Goal: Transaction & Acquisition: Purchase product/service

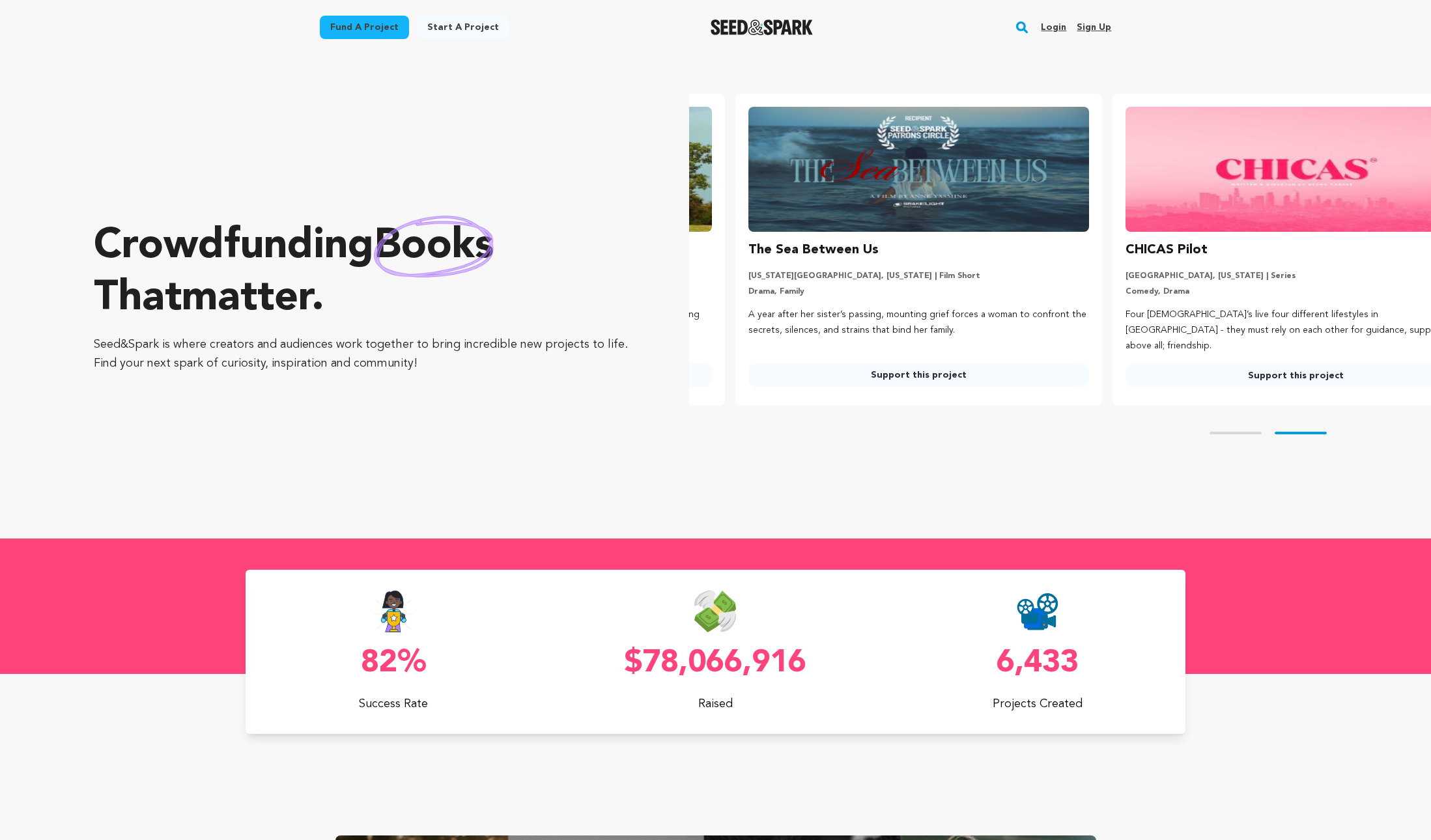
scroll to position [0, 387]
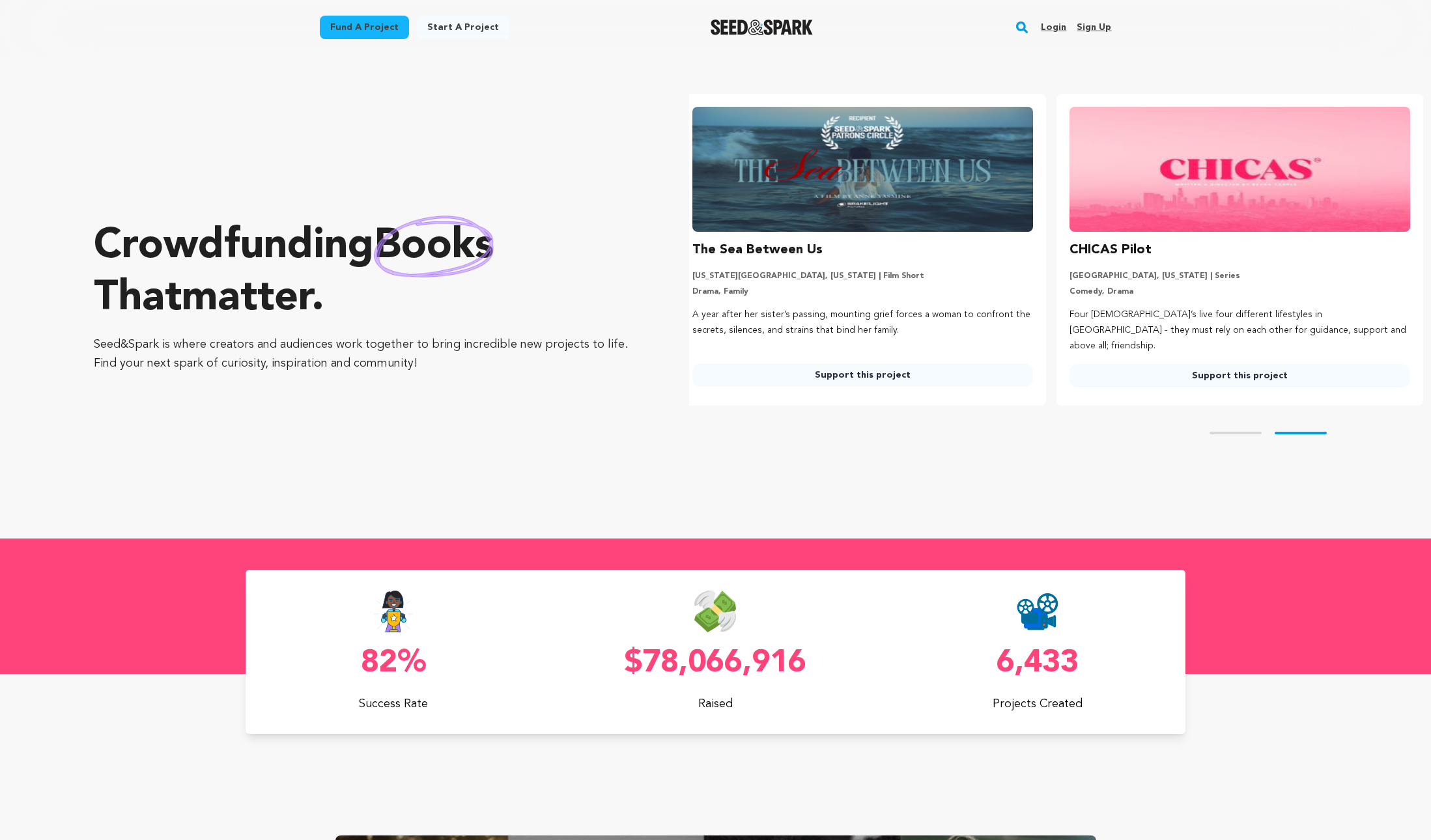
click at [376, 22] on link "Fund a project" at bounding box center [364, 27] width 89 height 24
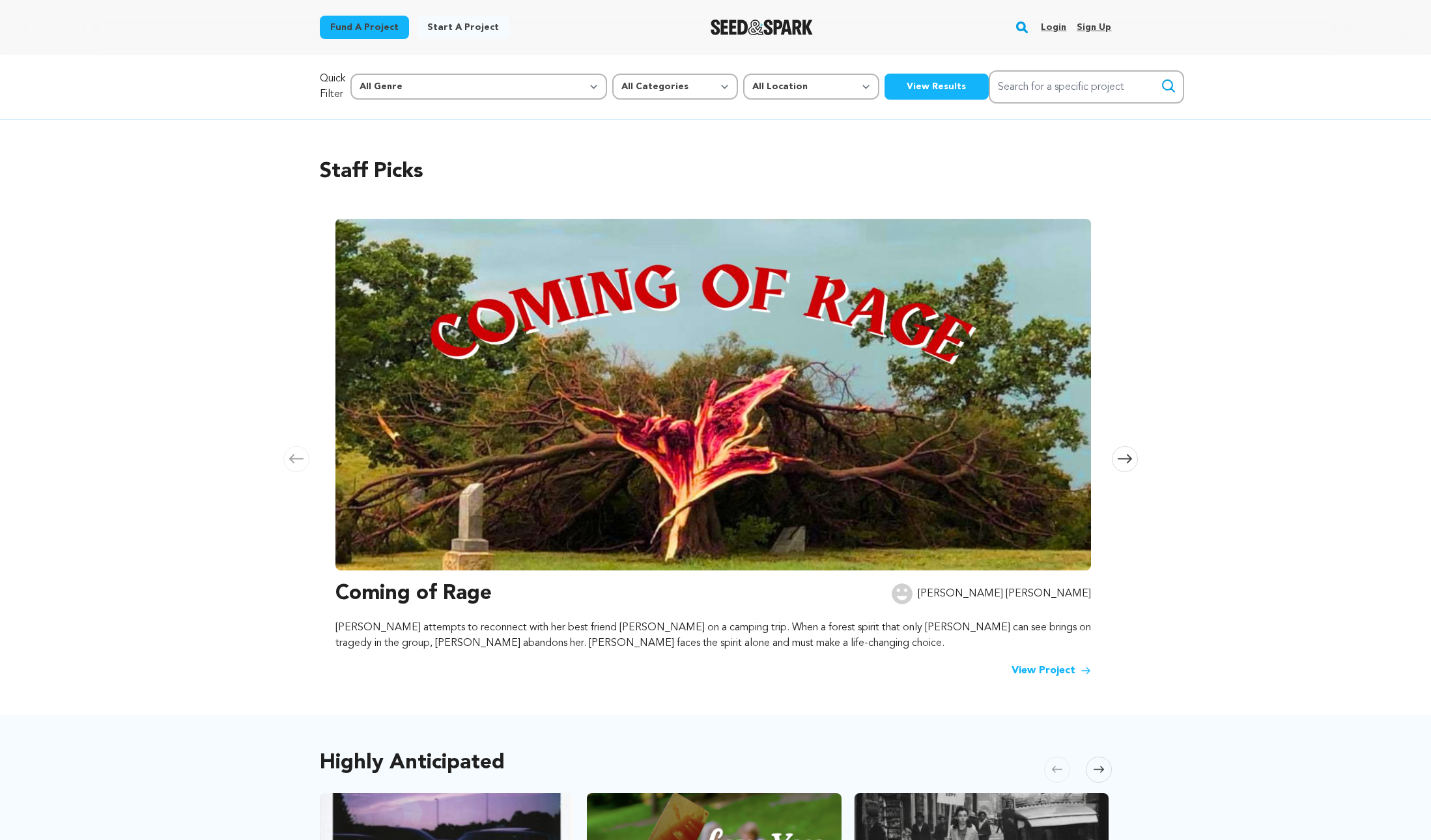
scroll to position [0, 1483]
click at [1049, 86] on input "Search for a specific project" at bounding box center [1087, 87] width 195 height 33
click at [989, 89] on input "what ion we kissed" at bounding box center [1087, 87] width 195 height 33
type input "what if we kissed"
click at [1161, 83] on icon "submit" at bounding box center [1168, 86] width 16 height 16
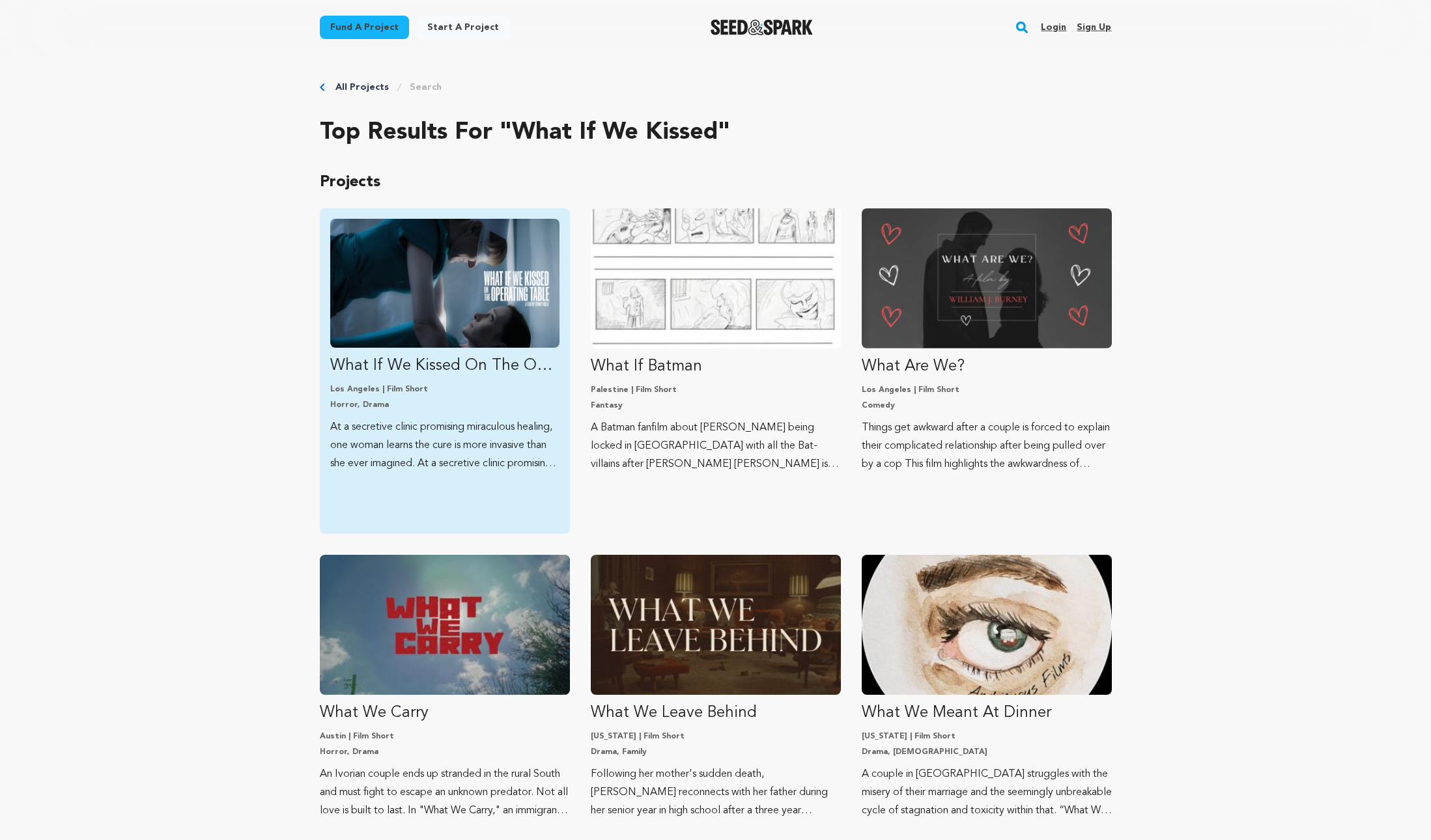
click at [397, 305] on img "Fund What If We Kissed On The Operating Table" at bounding box center [445, 283] width 229 height 129
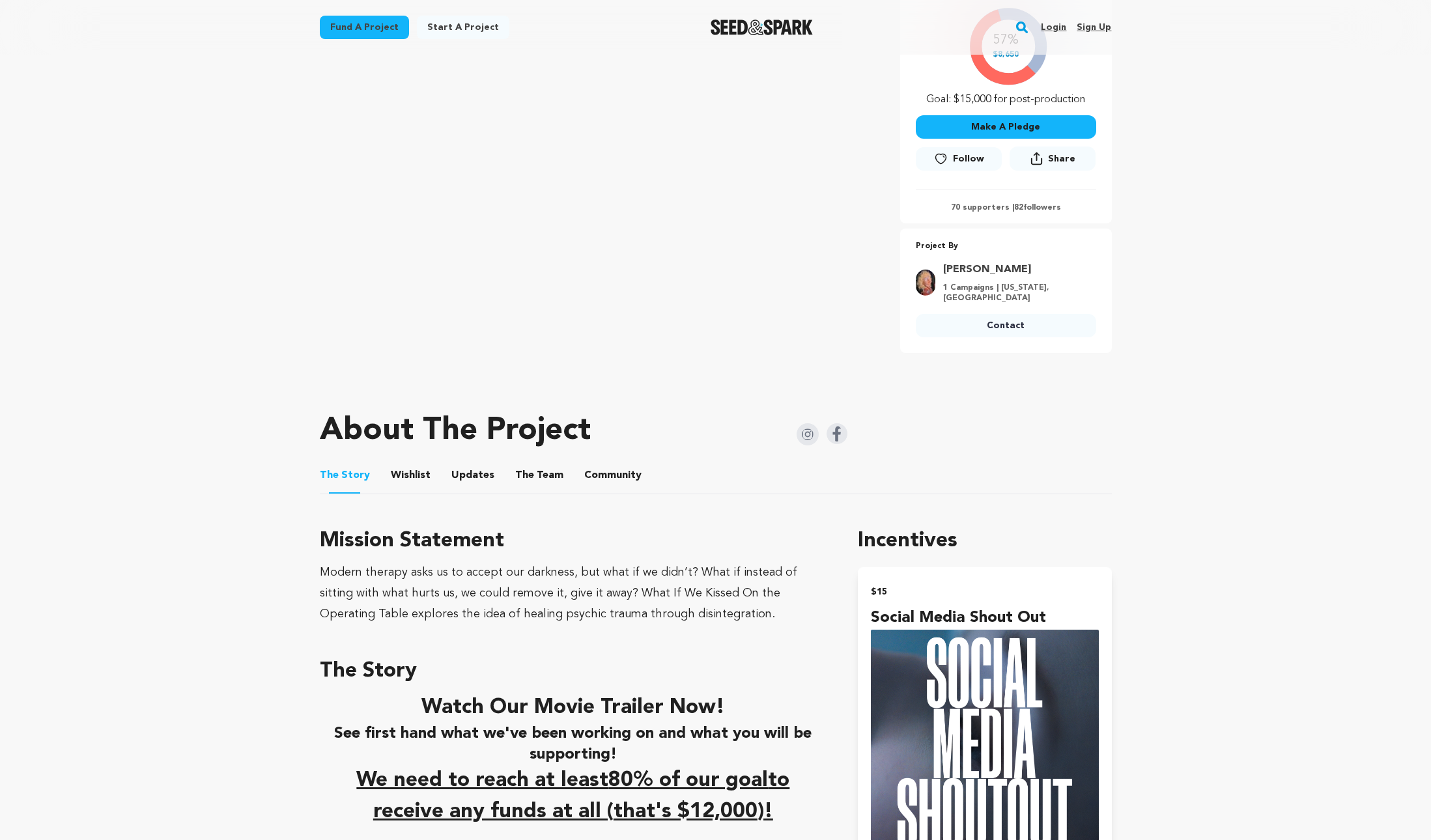
scroll to position [216, 0]
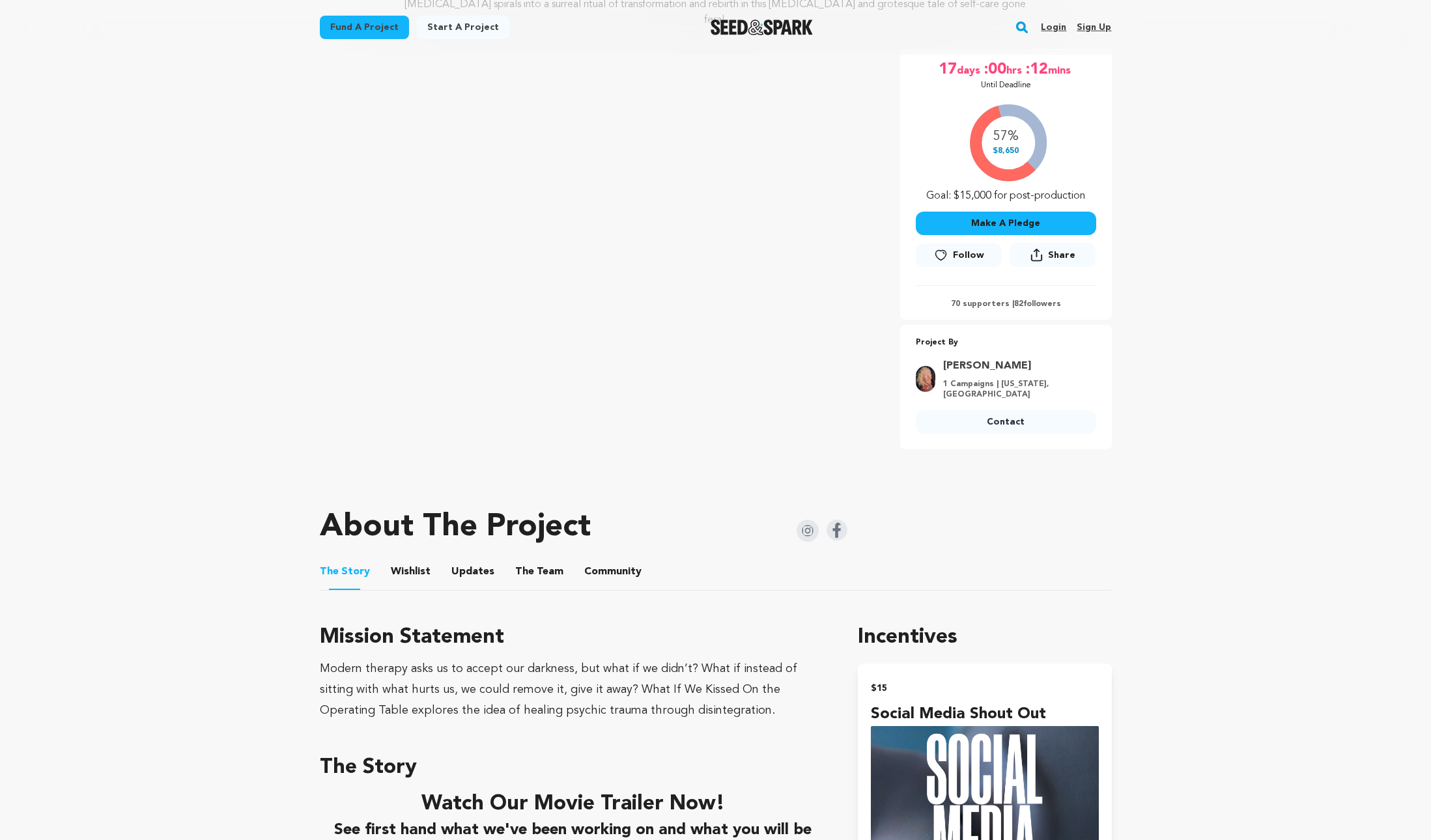
click at [989, 212] on button "Make A Pledge" at bounding box center [1006, 224] width 181 height 24
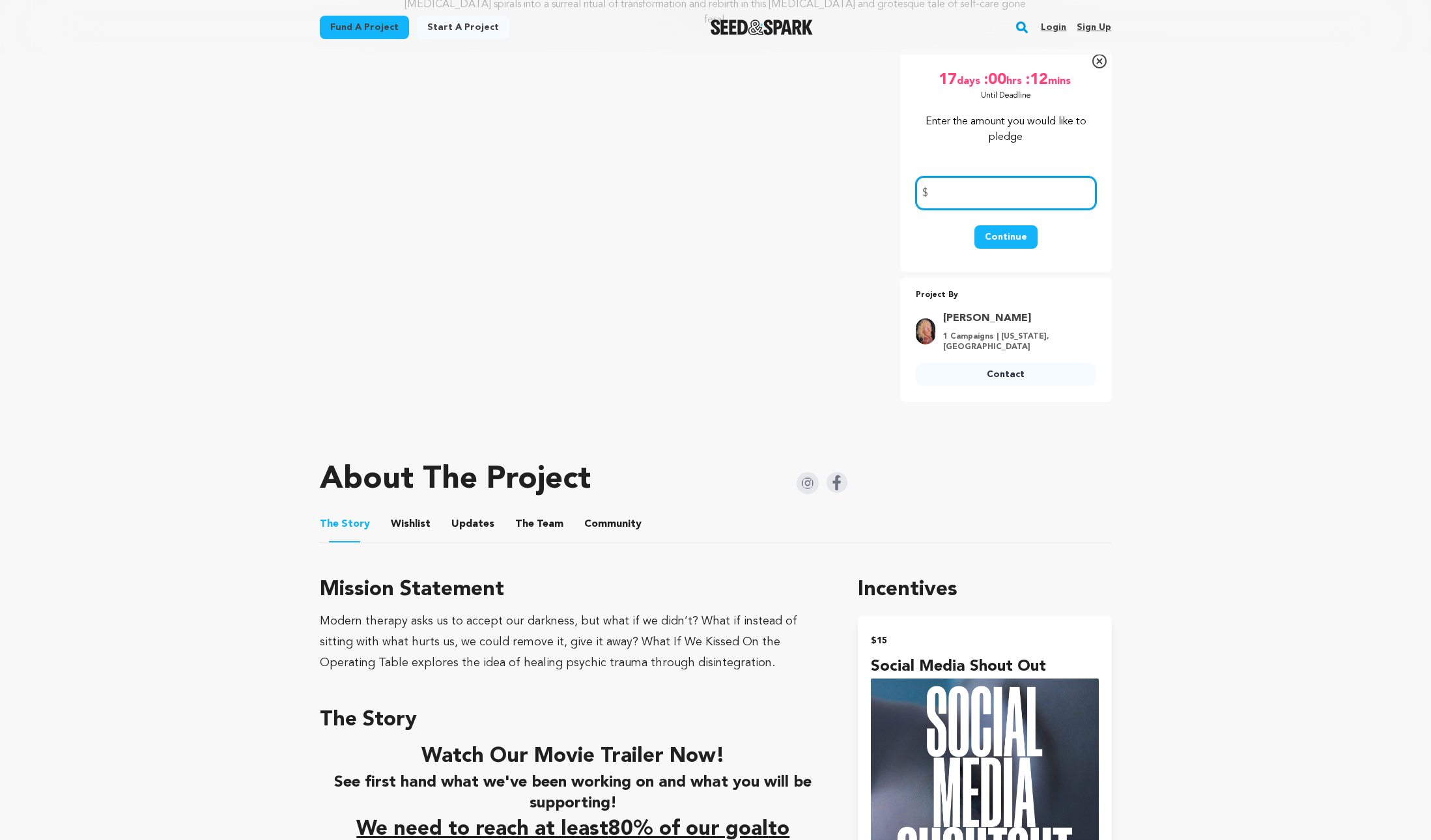
click at [1061, 176] on input "number" at bounding box center [1006, 193] width 181 height 33
type input "250.00"
click at [991, 226] on button "Continue" at bounding box center [1005, 237] width 63 height 24
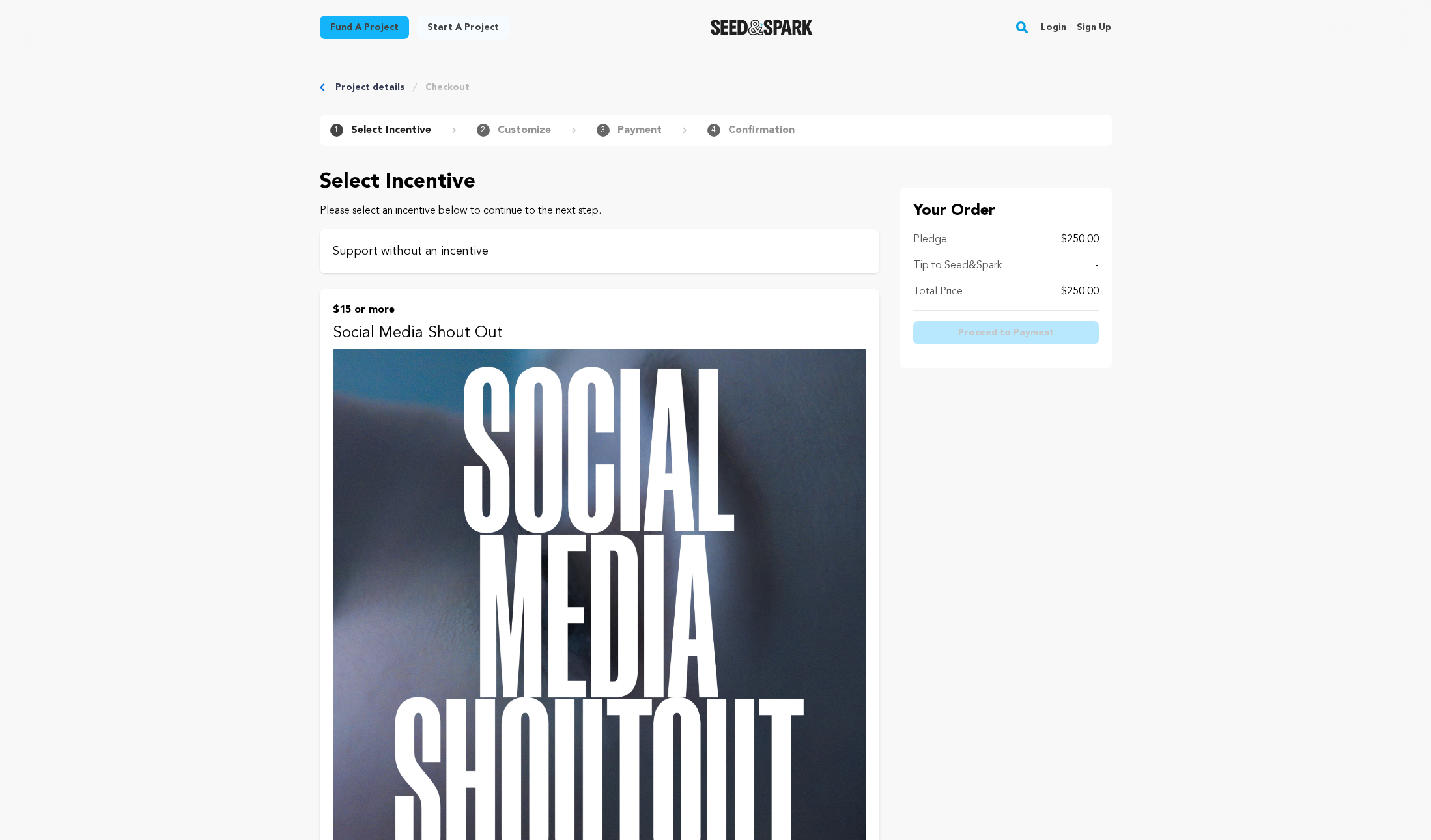
click at [517, 245] on p "Support without an incentive" at bounding box center [599, 251] width 533 height 18
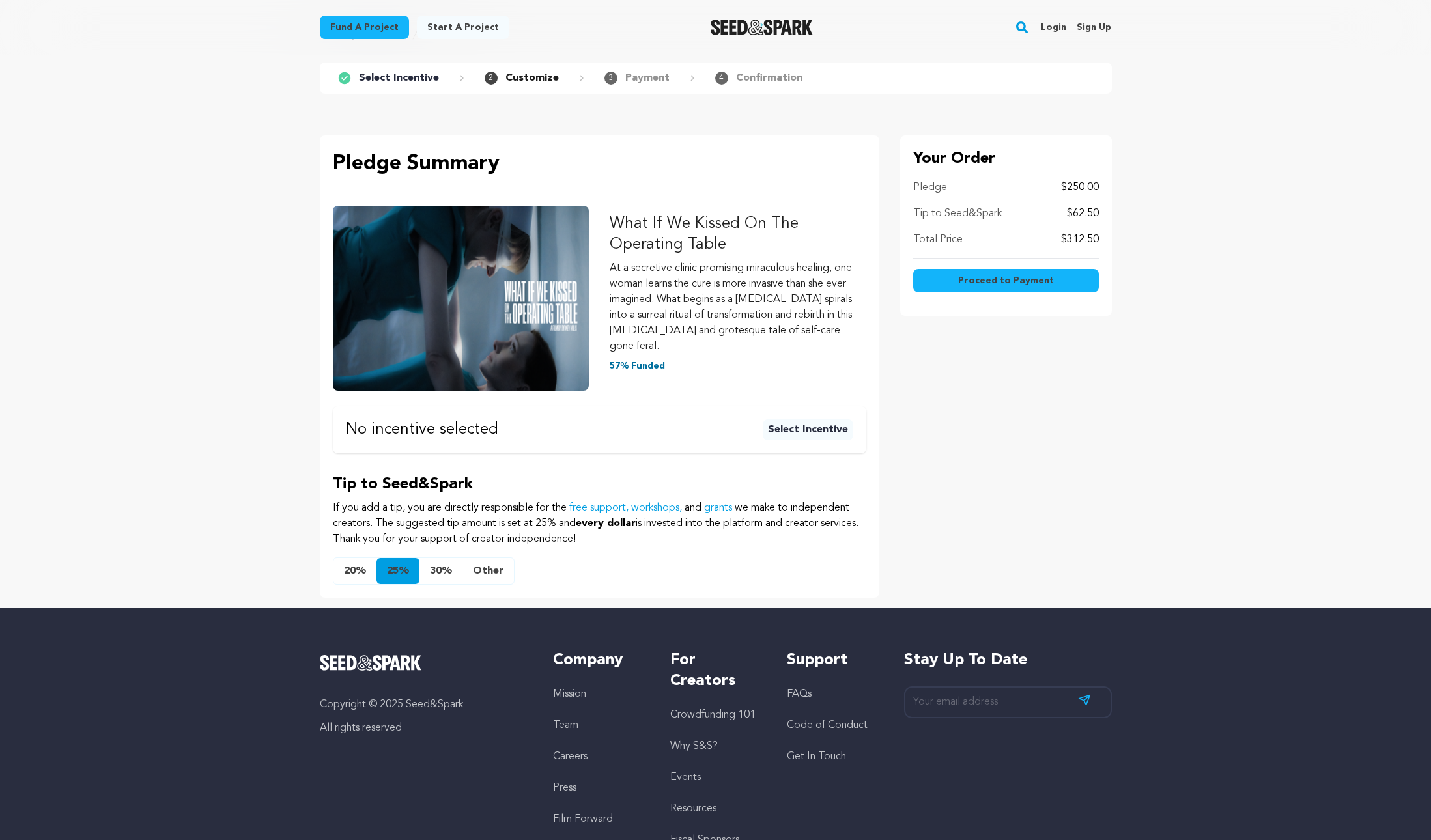
scroll to position [89, 0]
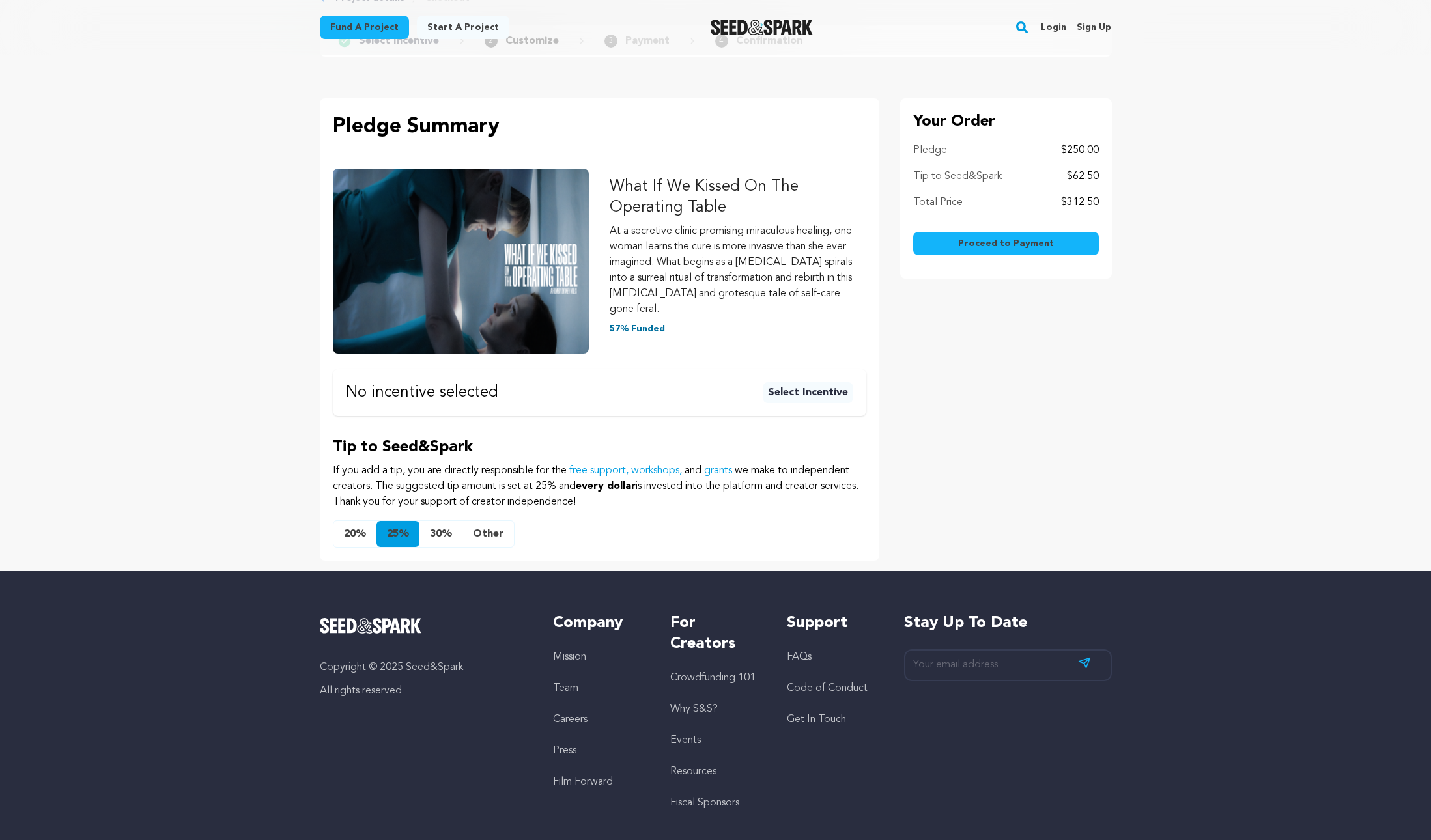
click at [818, 383] on button "Select Incentive" at bounding box center [807, 393] width 90 height 21
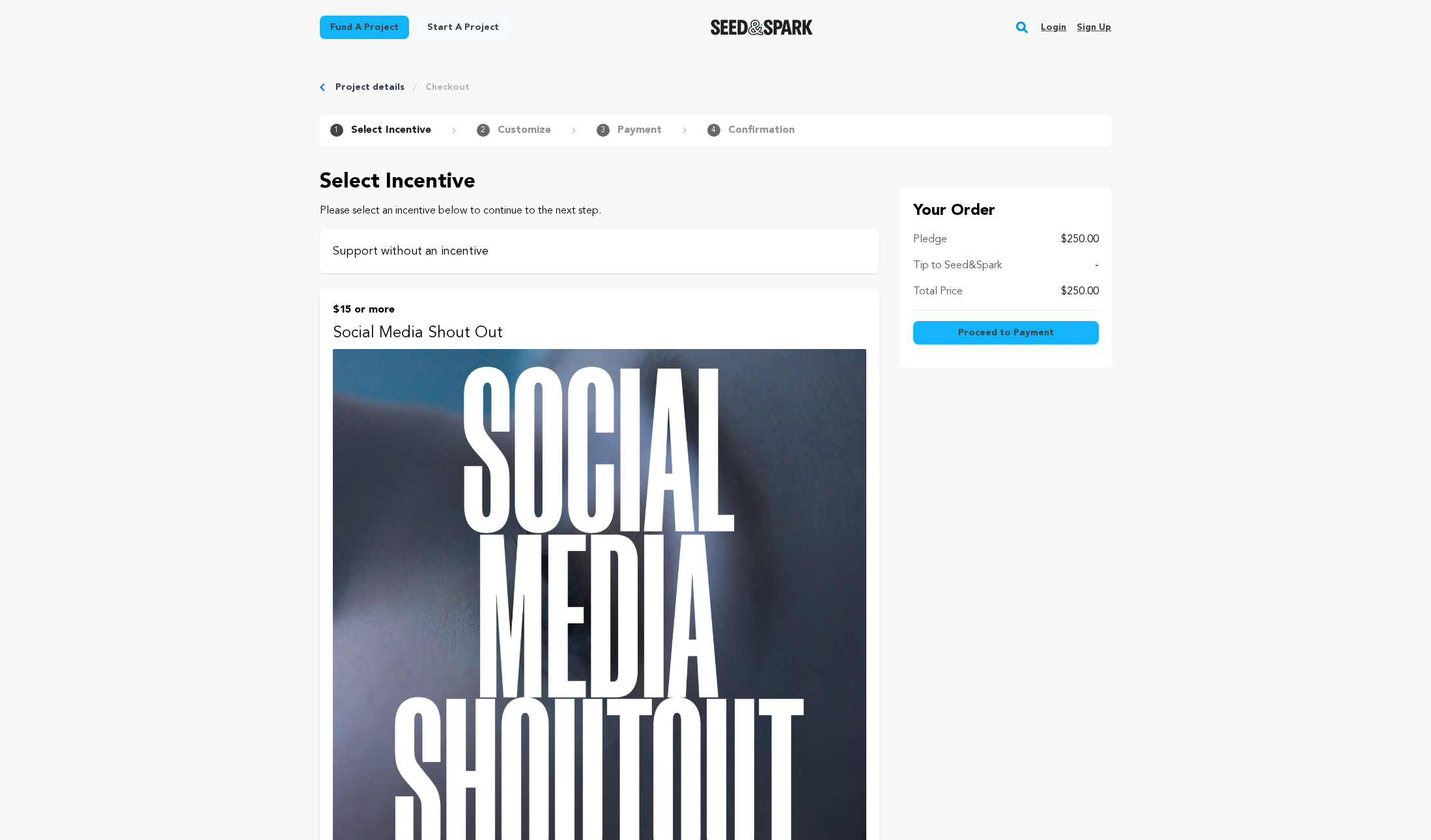
click at [491, 247] on p "Support without an incentive" at bounding box center [599, 251] width 533 height 18
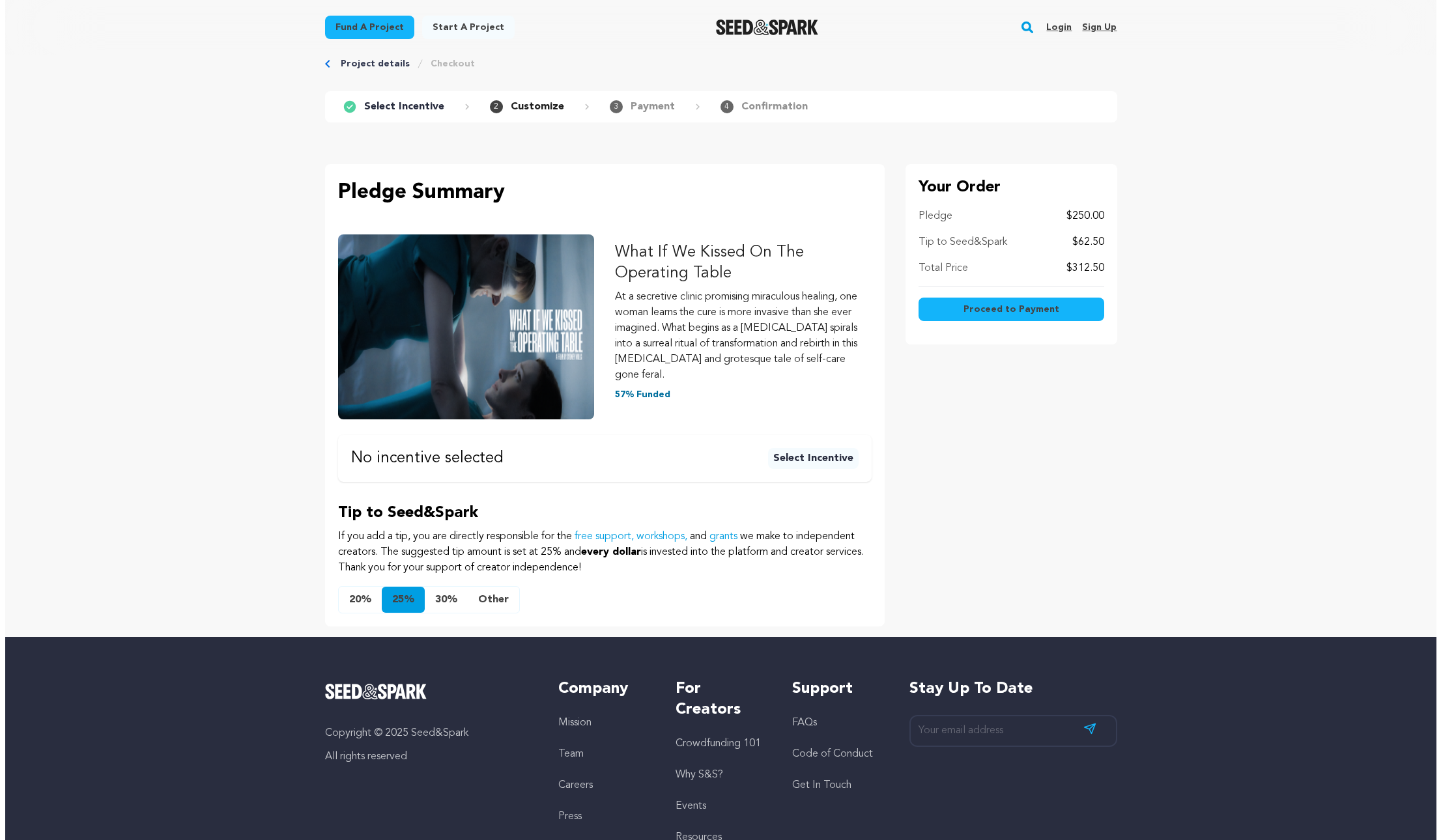
scroll to position [139, 0]
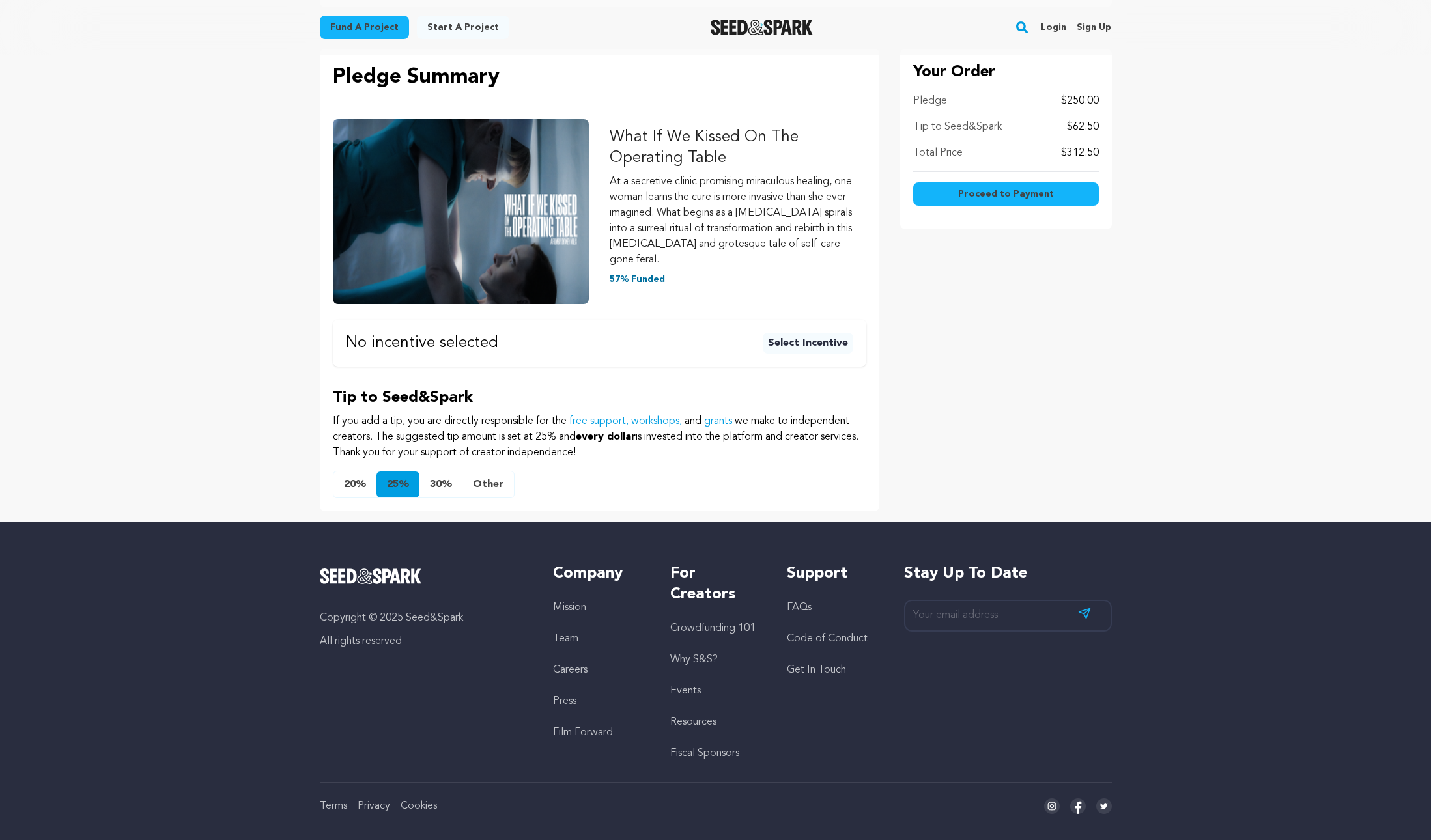
click at [344, 471] on button "20%" at bounding box center [354, 484] width 43 height 26
click at [1047, 192] on span "Proceed to Payment" at bounding box center [1005, 194] width 96 height 13
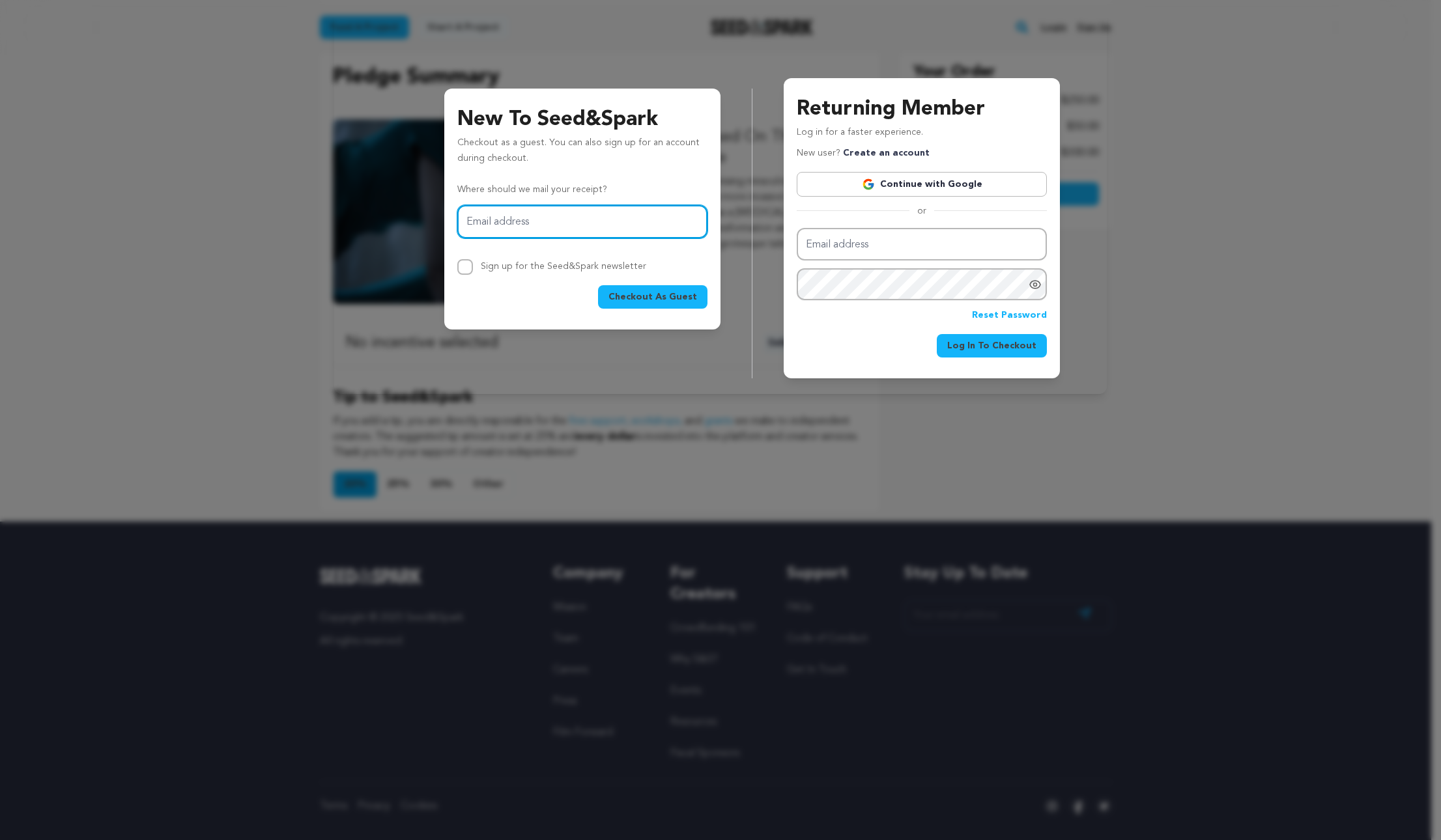
type input "[EMAIL_ADDRESS][DOMAIN_NAME]"
click at [678, 295] on span "Checkout As Guest" at bounding box center [652, 297] width 89 height 13
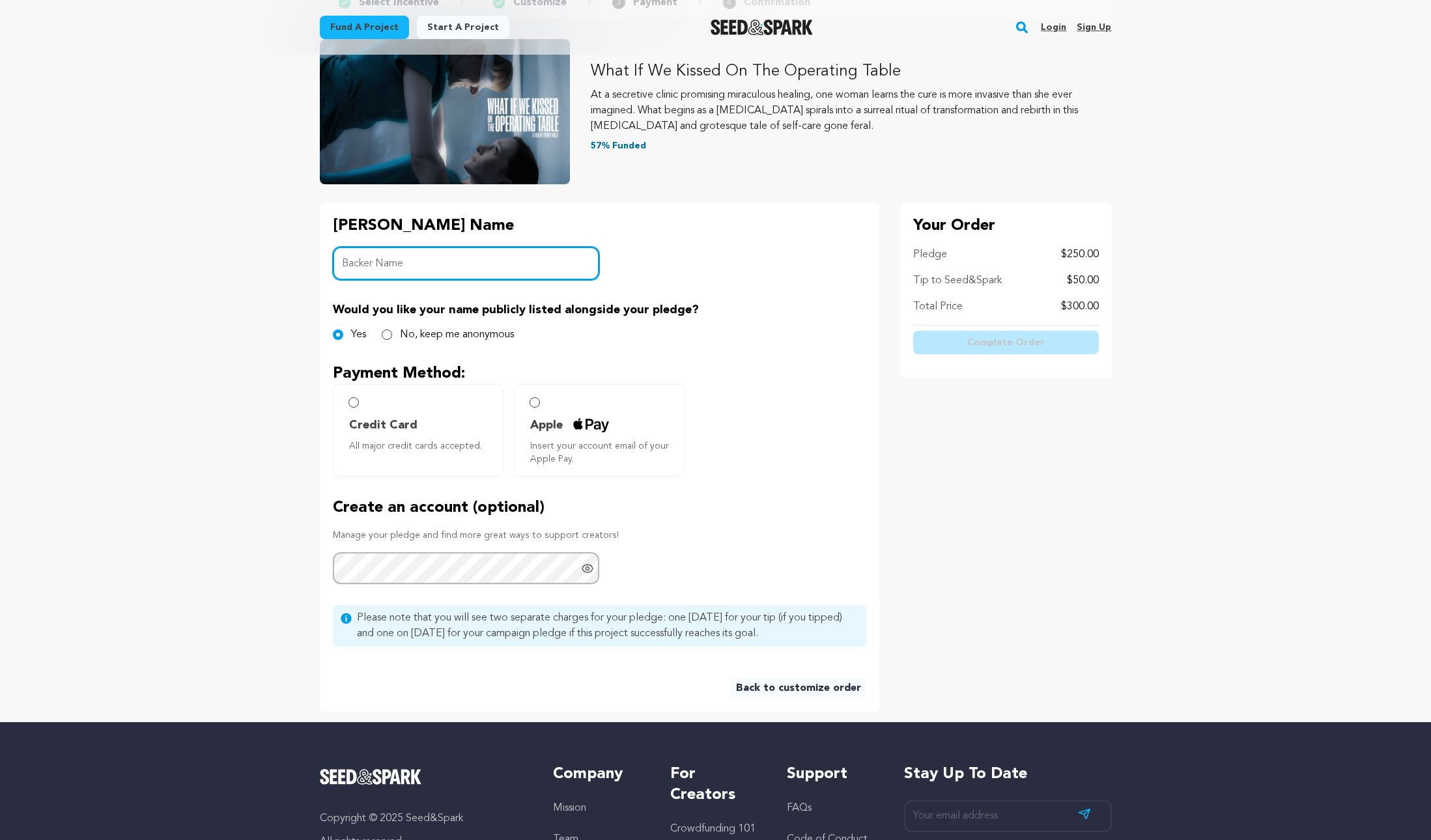
scroll to position [110, 0]
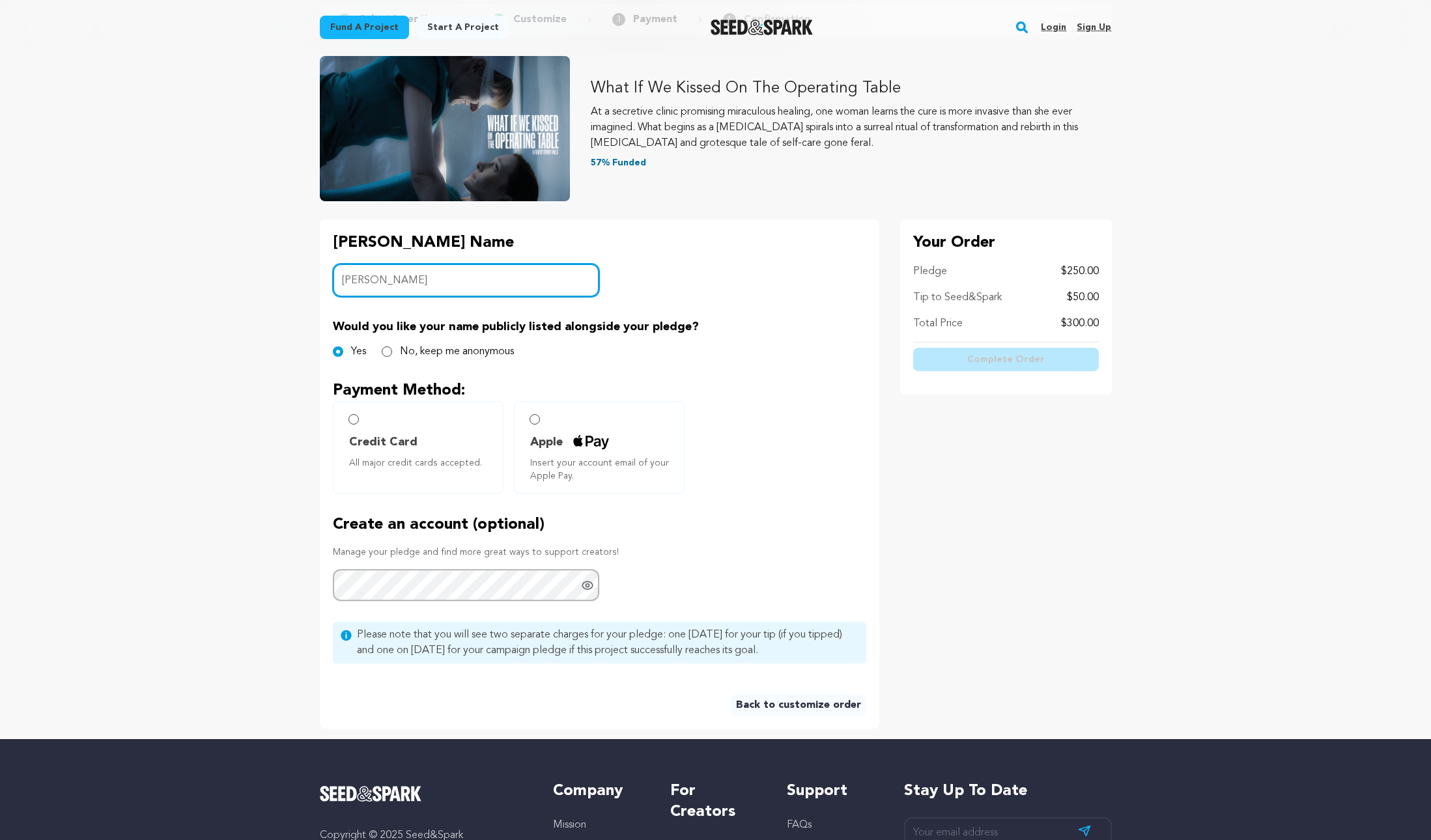
type input "Bill Egle"
click at [181, 447] on main "Fund a project Start a project Search Login Sign up Start a project" at bounding box center [715, 481] width 1431 height 1184
click at [351, 419] on input "Credit Card All major credit cards accepted." at bounding box center [353, 419] width 10 height 10
radio input "false"
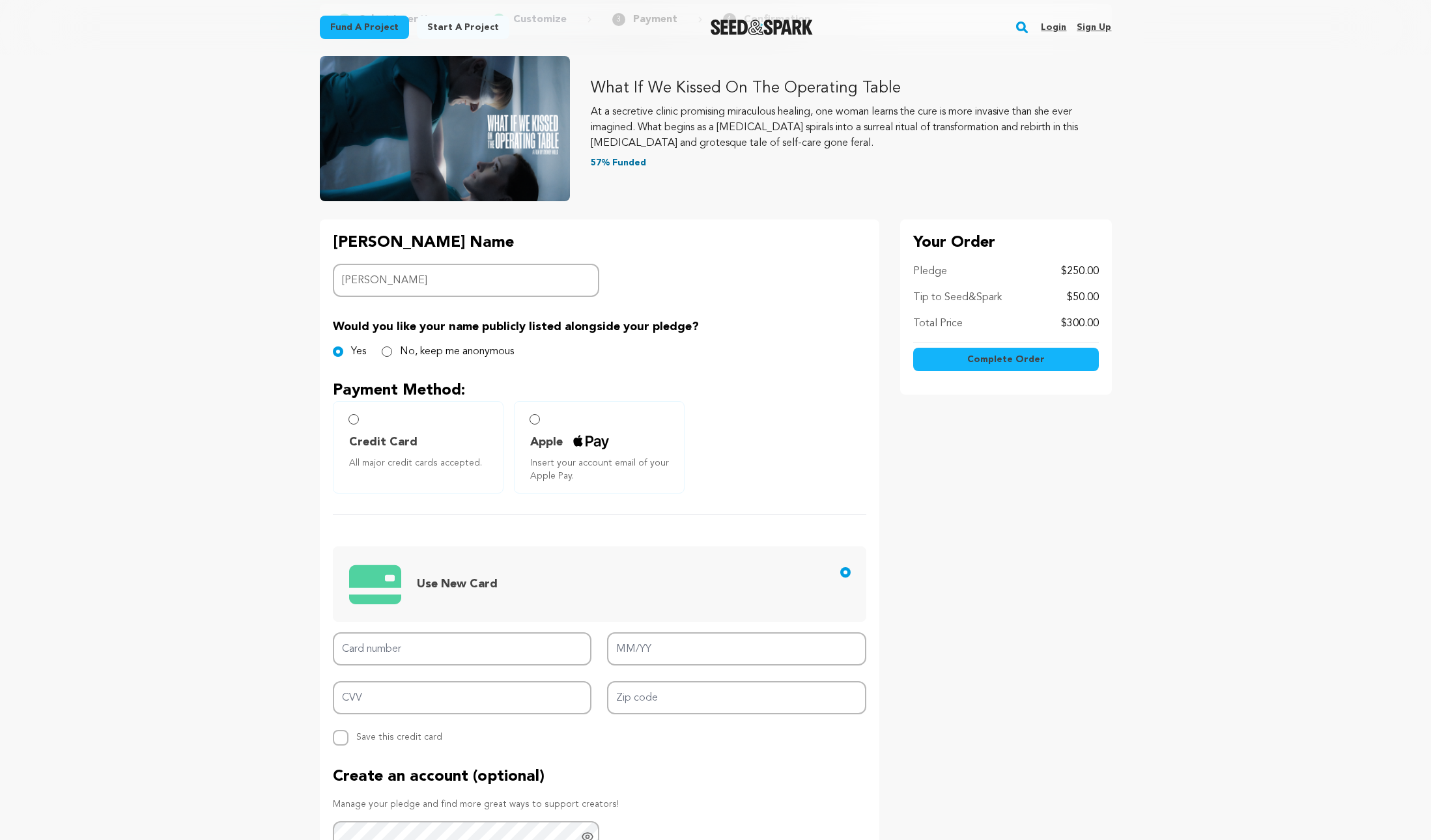
click at [351, 419] on input "Credit Card All major credit cards accepted." at bounding box center [353, 419] width 10 height 10
click at [473, 653] on input "Card number" at bounding box center [462, 648] width 259 height 33
type input "3795 7359 7752 004"
type input "05/28"
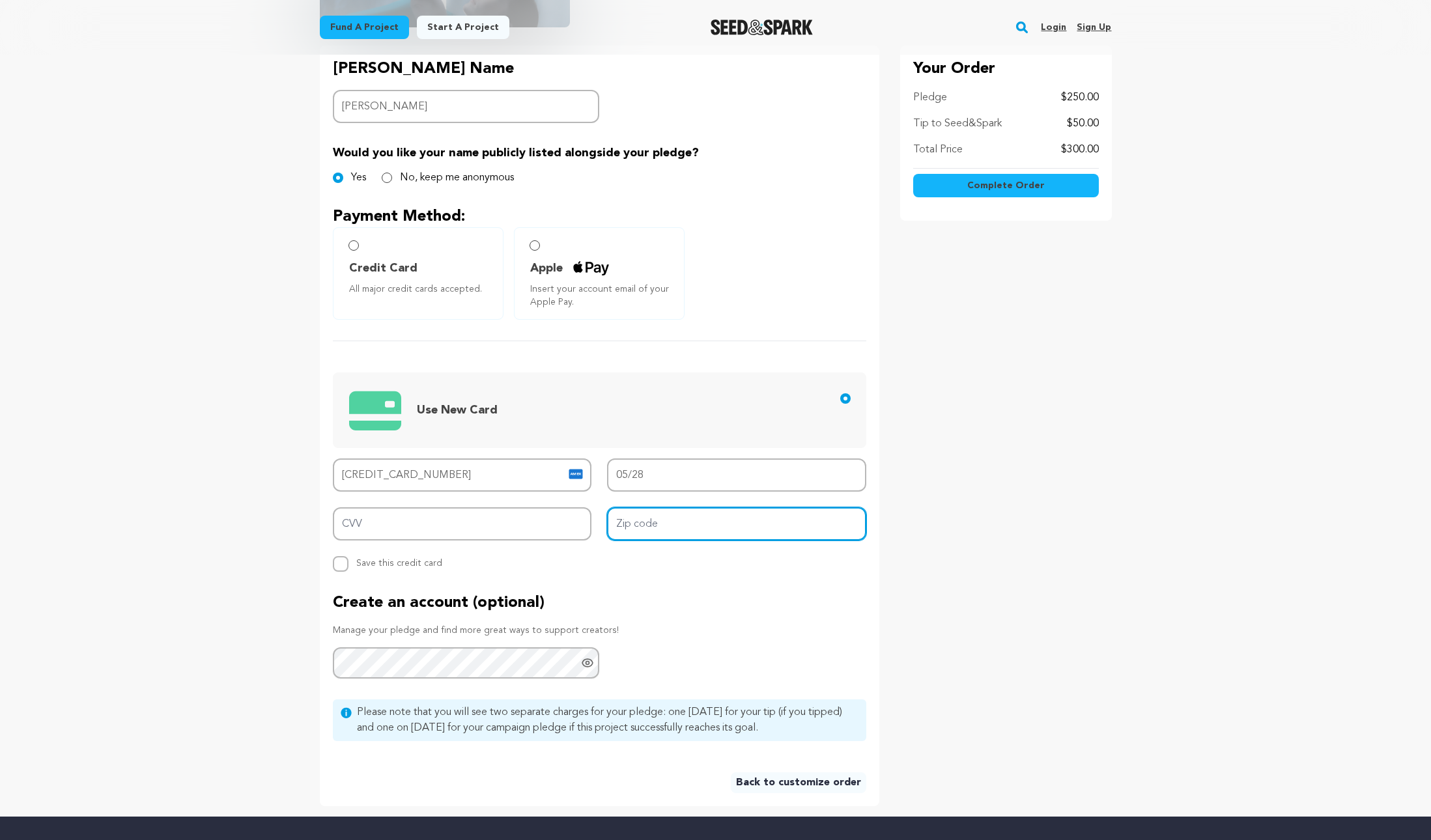
scroll to position [364, 0]
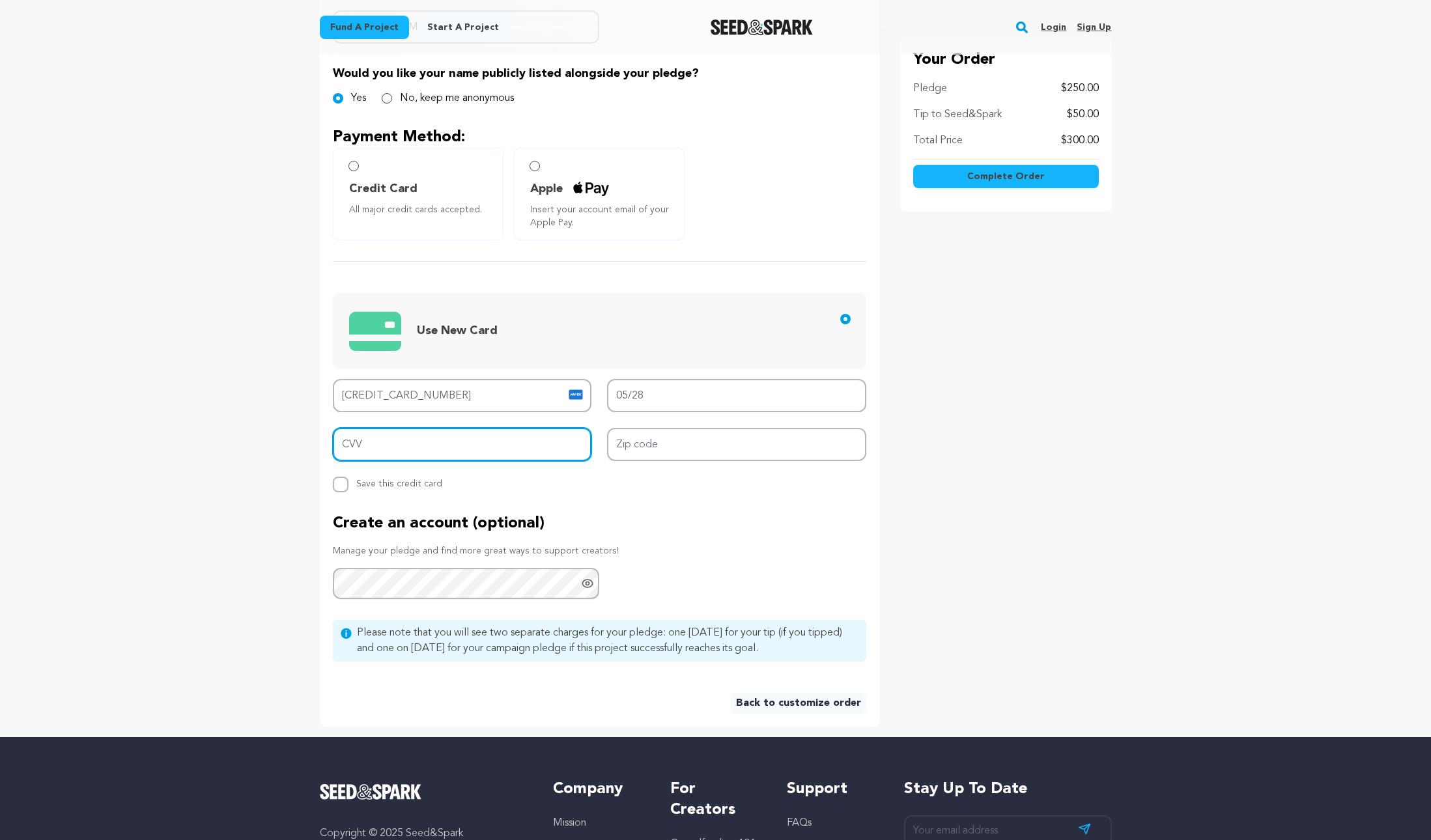
click at [507, 453] on input "CVV" at bounding box center [462, 445] width 259 height 33
type input "8834"
click at [659, 442] on input "Zip code" at bounding box center [737, 445] width 259 height 33
type input "91602"
click at [309, 502] on div "Project details Checkout 1 Select Incentive 2 Customize 3 Payment 4" at bounding box center [715, 214] width 834 height 1046
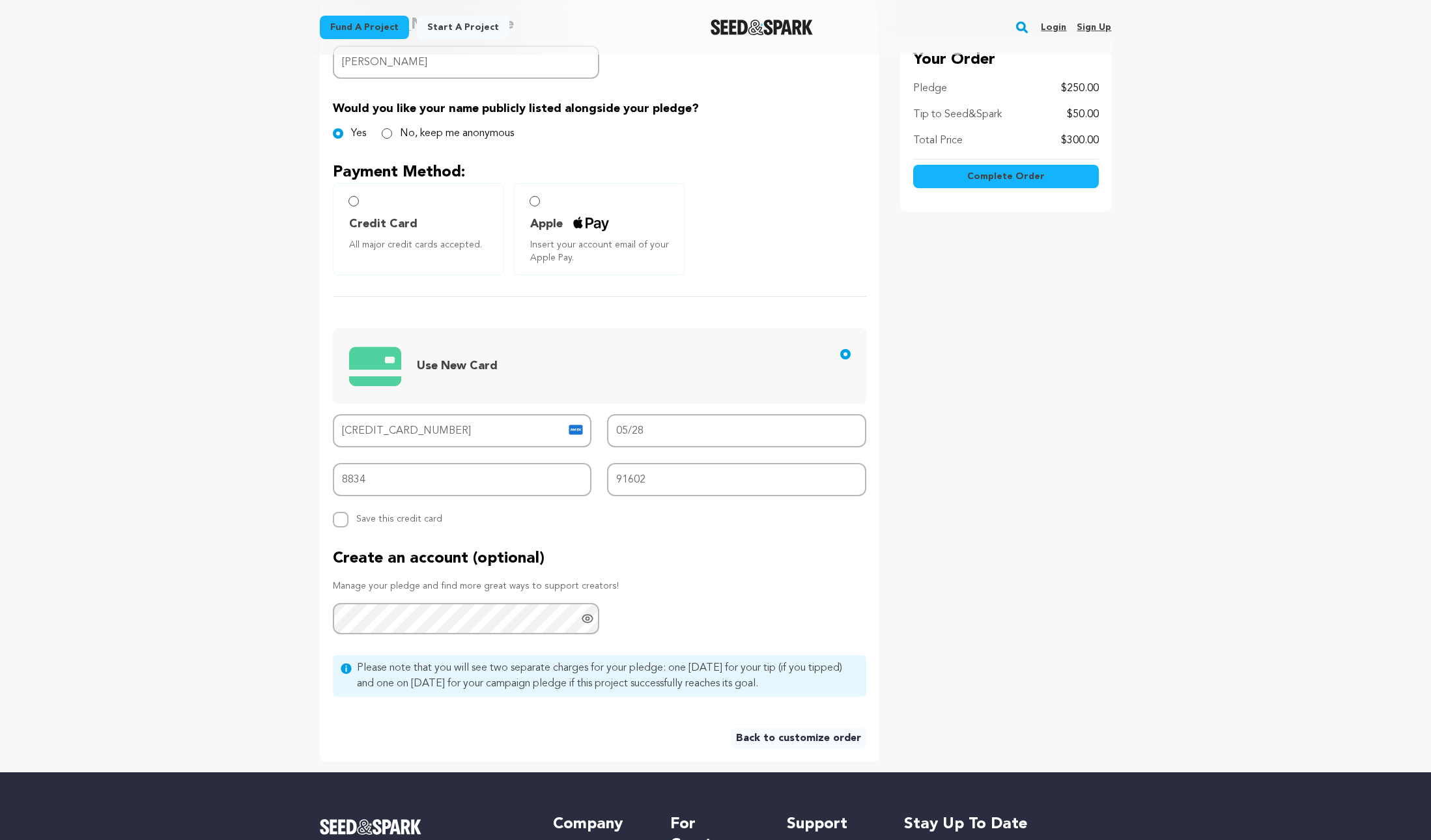
scroll to position [317, 0]
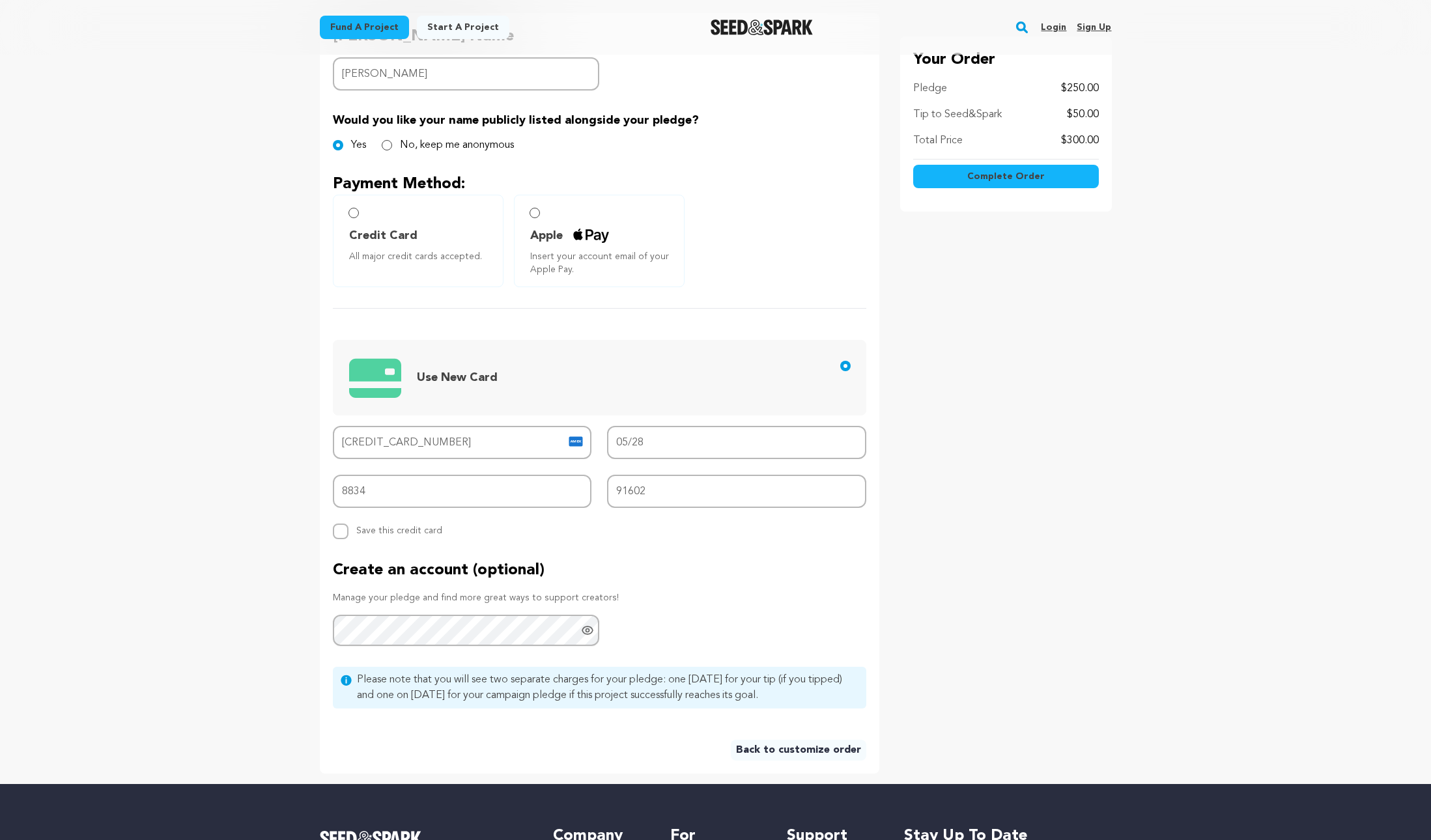
click at [1023, 174] on span "Complete Order" at bounding box center [1005, 176] width 78 height 13
